Goal: Task Accomplishment & Management: Manage account settings

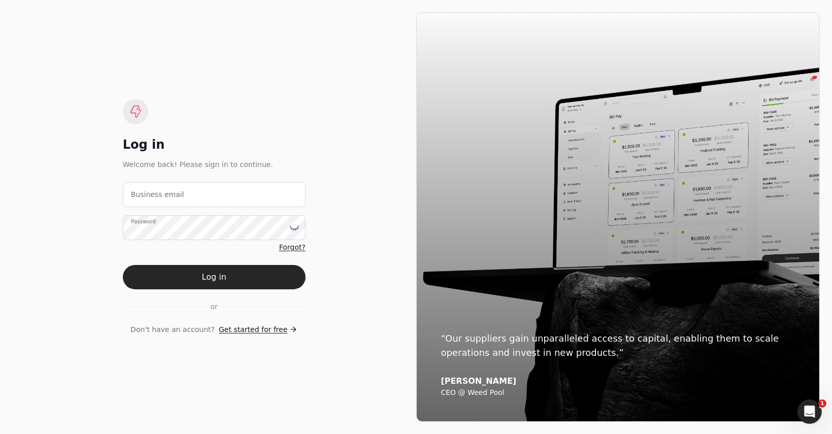
click at [175, 197] on label "Business email" at bounding box center [157, 194] width 53 height 11
click at [175, 197] on email "Business email" at bounding box center [214, 194] width 183 height 25
type email "[PERSON_NAME][EMAIL_ADDRESS][DOMAIN_NAME]"
click at [123, 265] on button "Log in" at bounding box center [214, 277] width 183 height 24
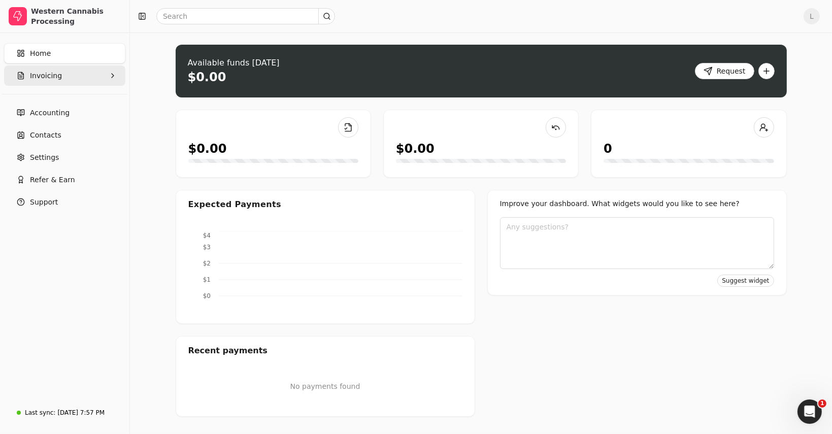
click at [52, 73] on span "Invoicing" at bounding box center [46, 76] width 32 height 11
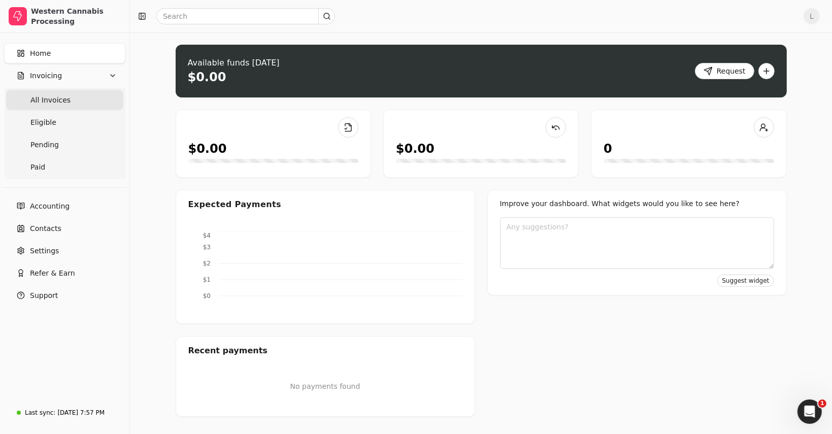
click at [55, 103] on span "All Invoices" at bounding box center [50, 100] width 40 height 11
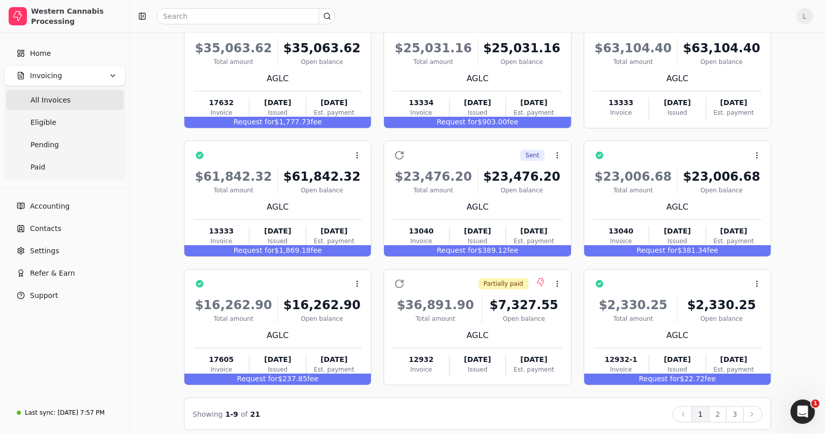
scroll to position [97, 0]
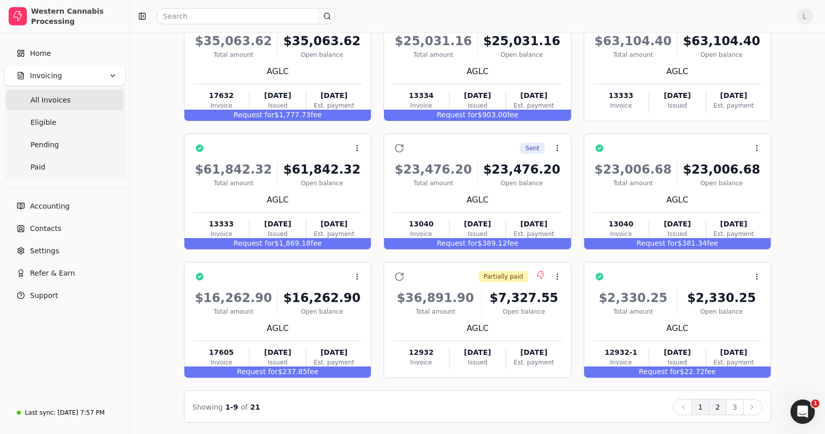
click at [717, 406] on button "2" at bounding box center [718, 407] width 18 height 16
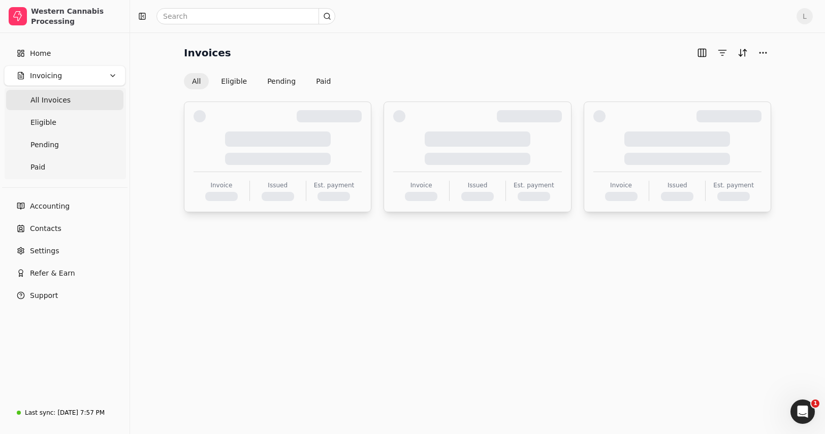
scroll to position [0, 0]
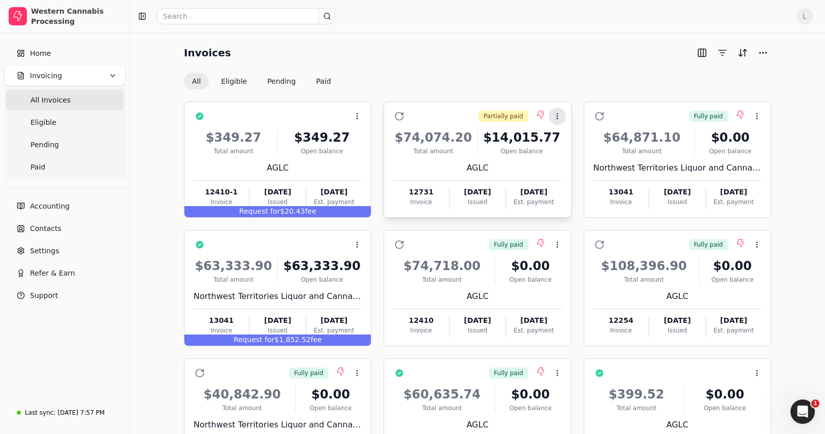
click at [558, 115] on icon at bounding box center [557, 116] width 8 height 8
click at [571, 169] on span "Settle" at bounding box center [574, 164] width 21 height 11
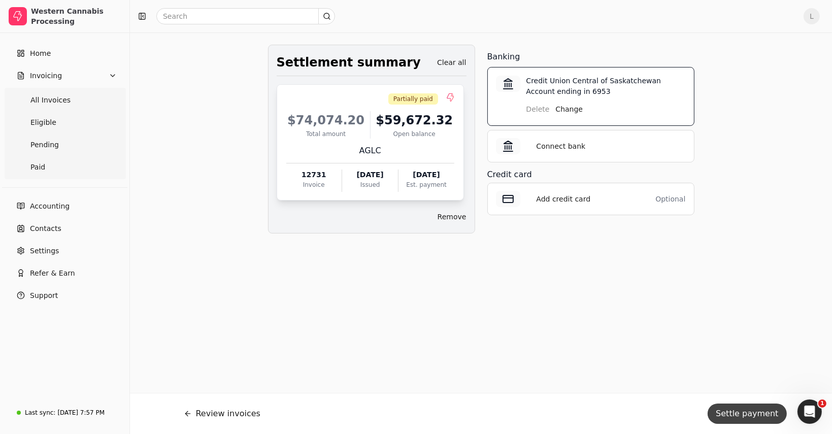
click at [749, 417] on button "Settle payment" at bounding box center [747, 414] width 79 height 20
